Goal: Information Seeking & Learning: Find specific fact

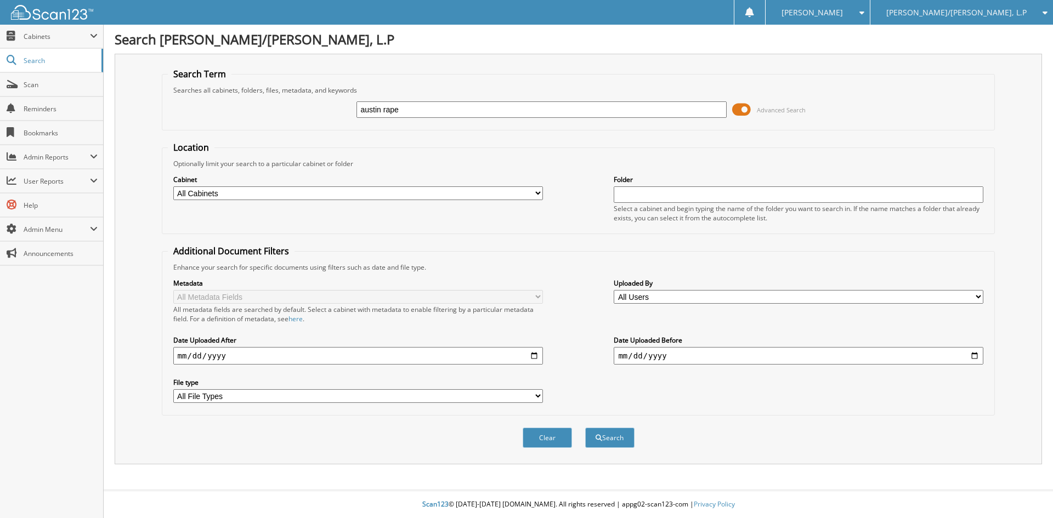
type input "austin rape"
click at [585, 428] on button "Search" at bounding box center [609, 438] width 49 height 20
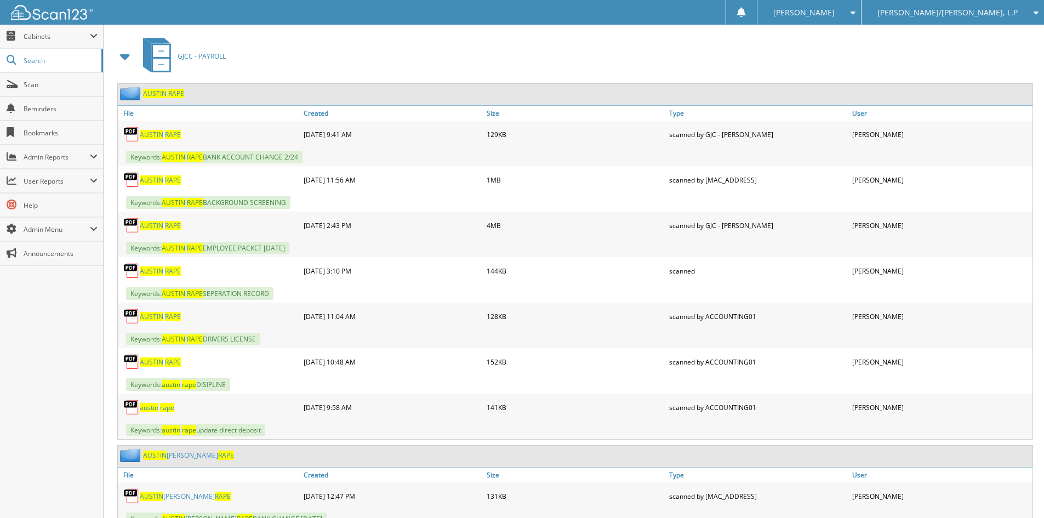
scroll to position [493, 0]
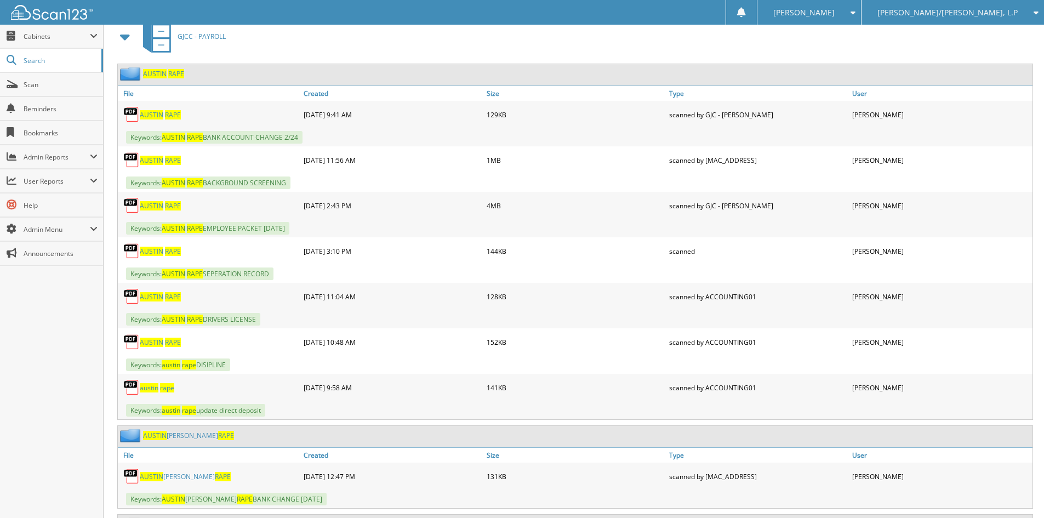
click at [162, 208] on span "AUSTIN" at bounding box center [152, 205] width 24 height 9
click at [157, 158] on span "AUSTIN" at bounding box center [152, 160] width 24 height 9
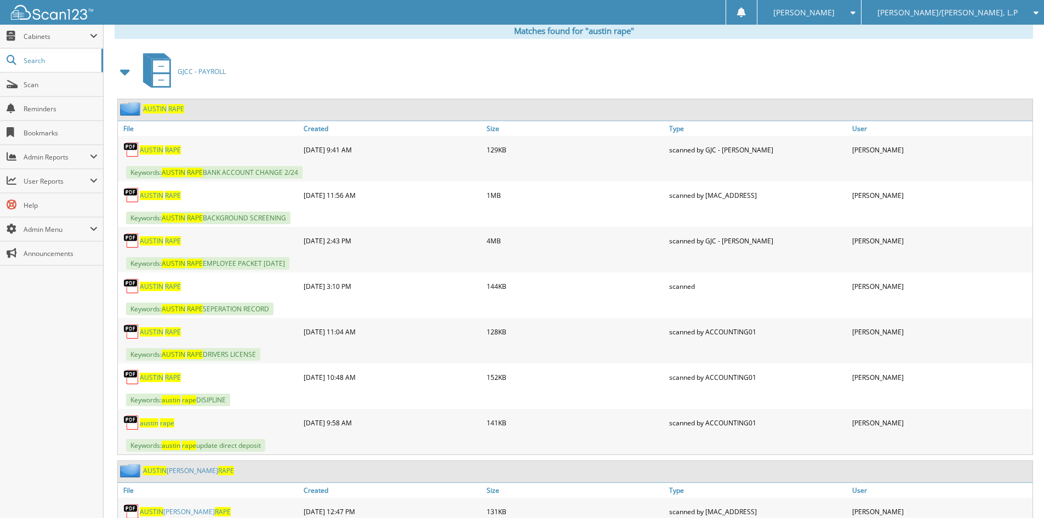
scroll to position [439, 0]
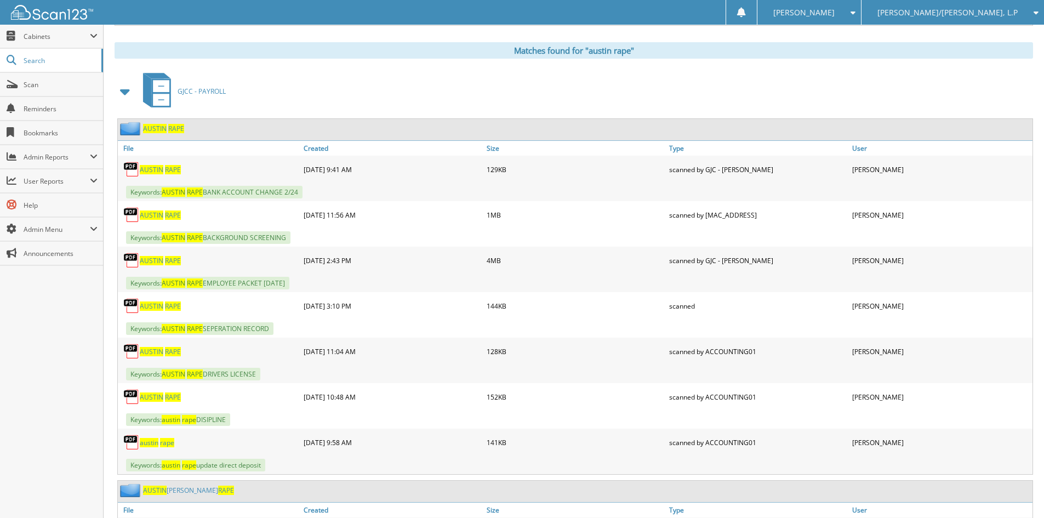
click at [151, 260] on span "AUSTIN" at bounding box center [152, 260] width 24 height 9
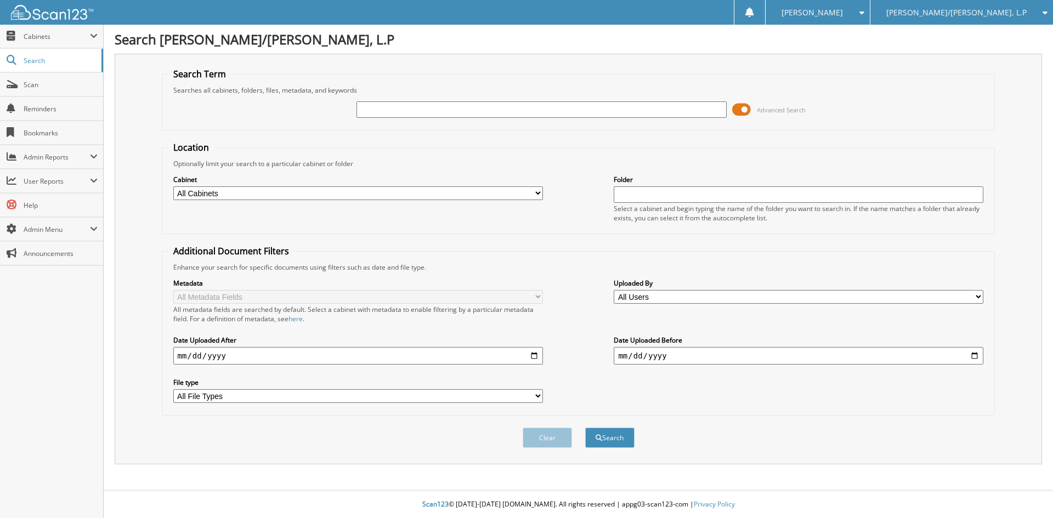
click at [414, 101] on div at bounding box center [541, 109] width 370 height 19
click at [445, 104] on input "text" at bounding box center [541, 109] width 370 height 16
type input "[PERSON_NAME]"
click at [585, 428] on button "Search" at bounding box center [609, 438] width 49 height 20
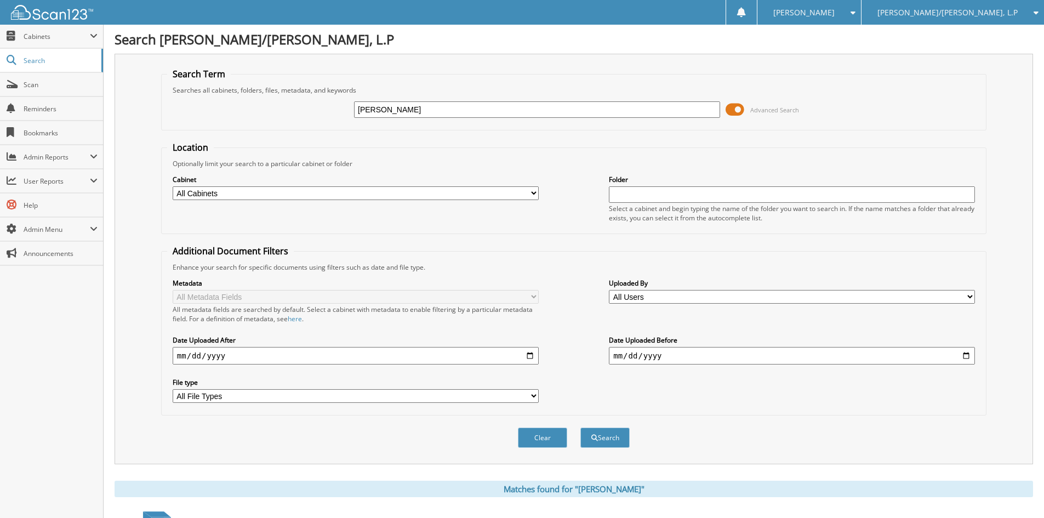
drag, startPoint x: 382, startPoint y: 112, endPoint x: 622, endPoint y: 120, distance: 240.3
click at [602, 124] on div "austin scott Advanced Search" at bounding box center [574, 110] width 814 height 30
type input "austin rape"
click at [581, 428] on button "Search" at bounding box center [605, 438] width 49 height 20
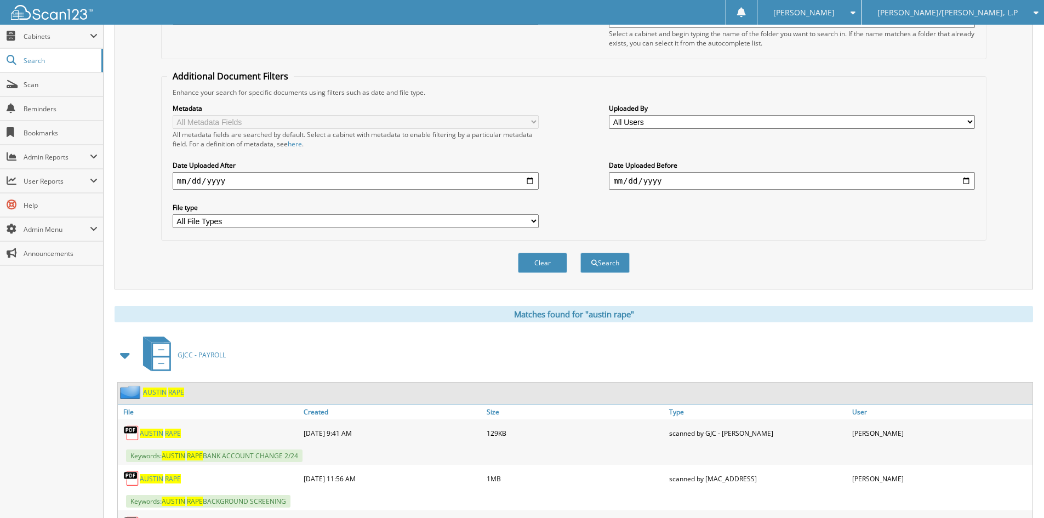
scroll to position [493, 0]
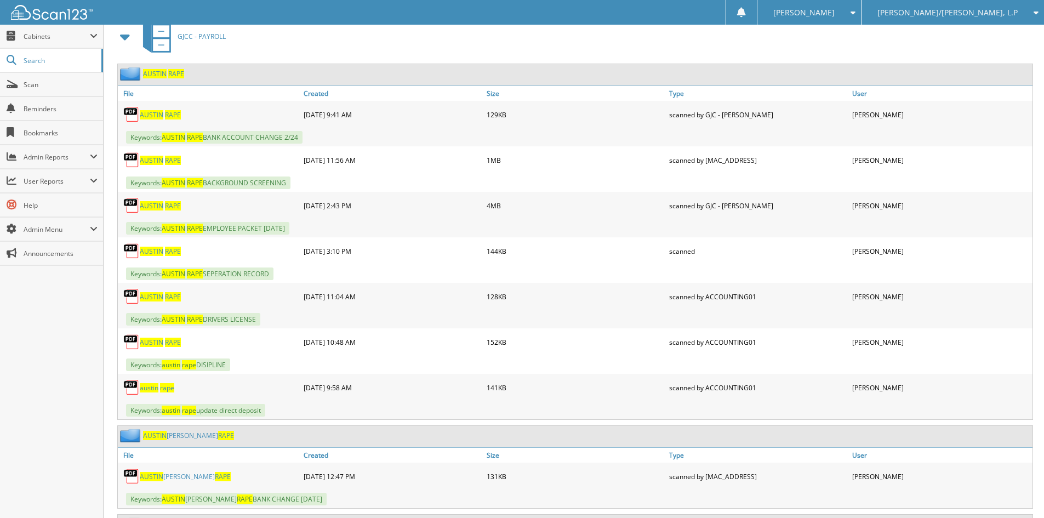
click at [166, 159] on span "RAPE" at bounding box center [173, 160] width 16 height 9
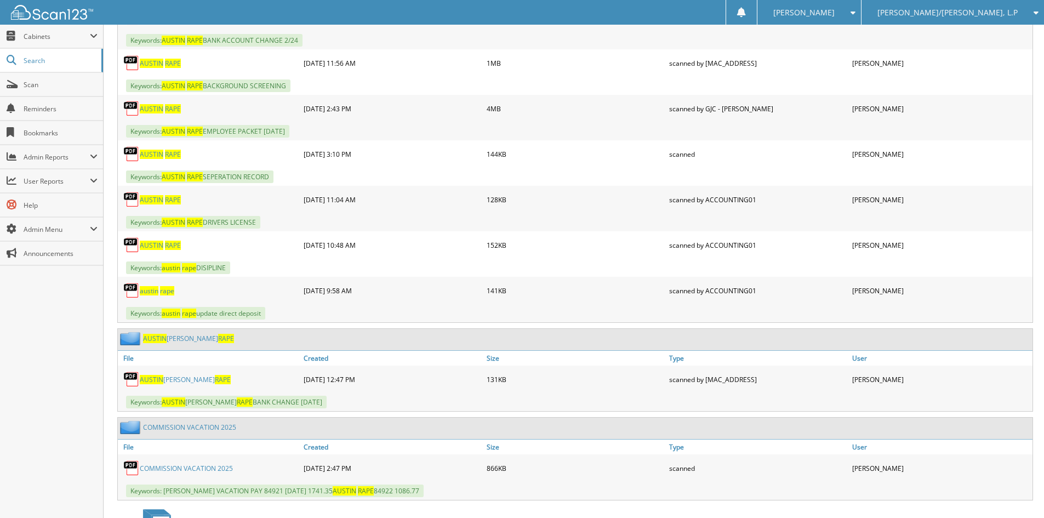
scroll to position [416, 0]
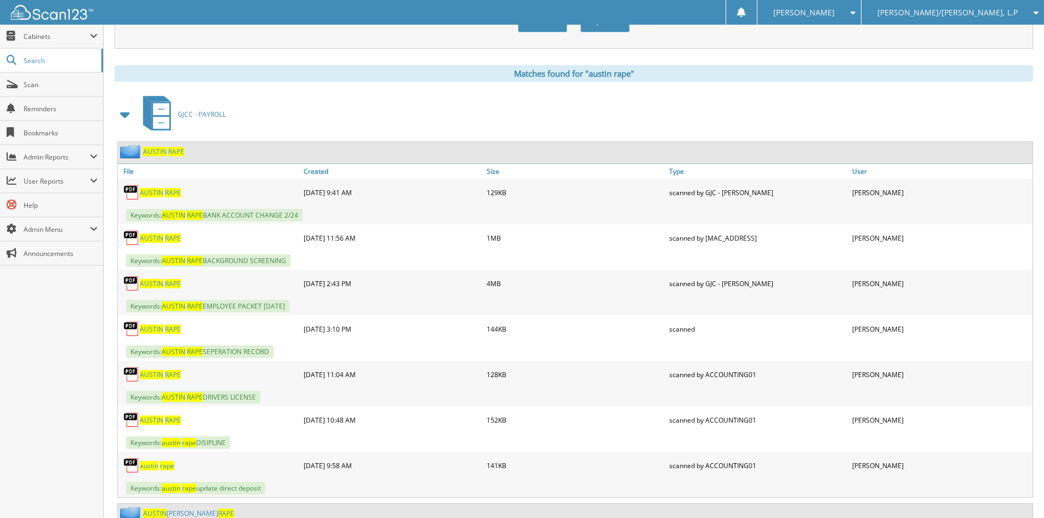
click at [161, 283] on span "AUSTIN" at bounding box center [152, 283] width 24 height 9
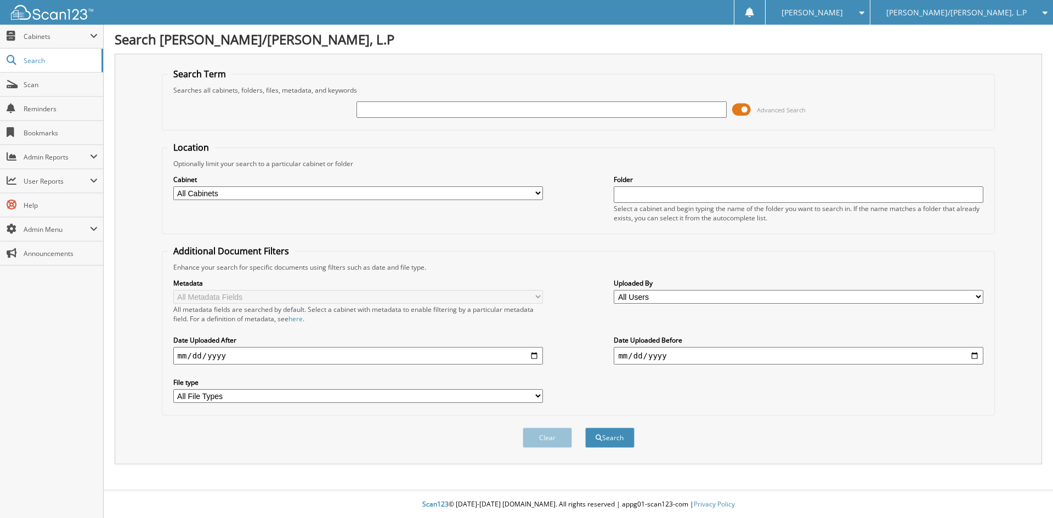
click at [389, 115] on div at bounding box center [541, 109] width 370 height 19
click at [388, 112] on input "text" at bounding box center [541, 109] width 370 height 16
type input "[PERSON_NAME]"
click at [585, 428] on button "Search" at bounding box center [609, 438] width 49 height 20
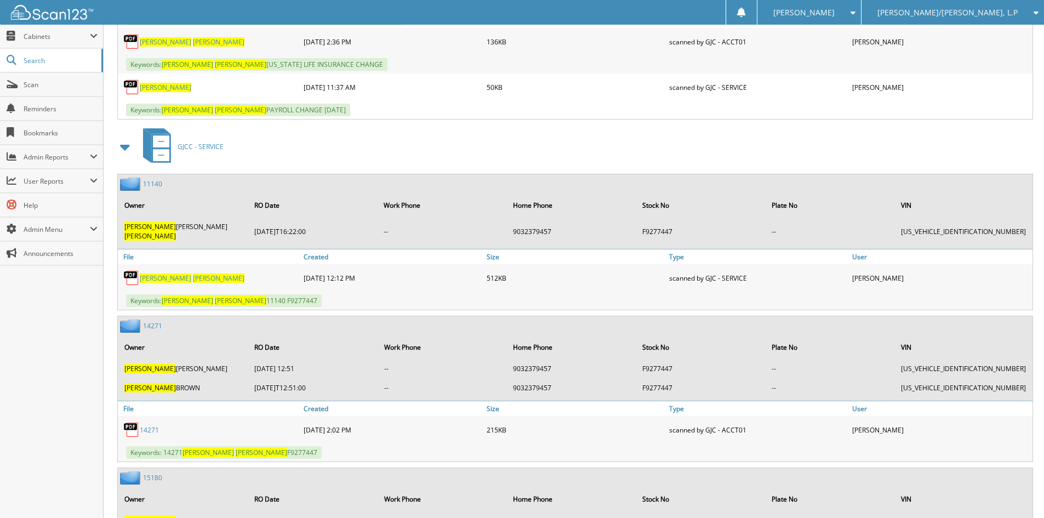
scroll to position [658, 0]
